Goal: Information Seeking & Learning: Learn about a topic

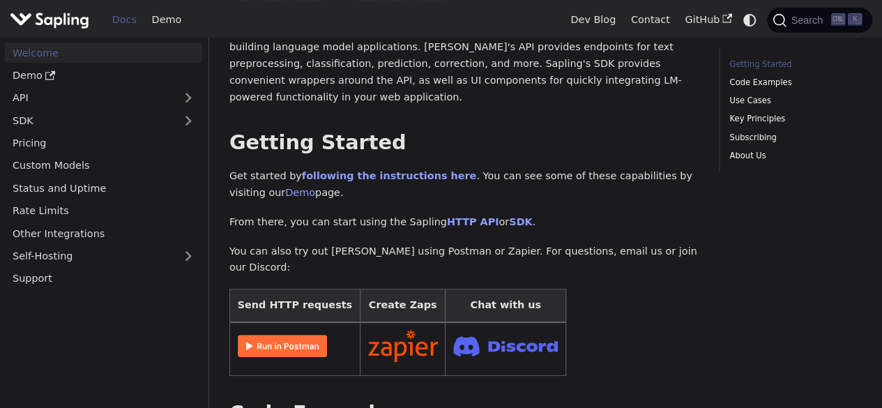
click at [482, 332] on img at bounding box center [505, 346] width 105 height 29
